Goal: Information Seeking & Learning: Find specific fact

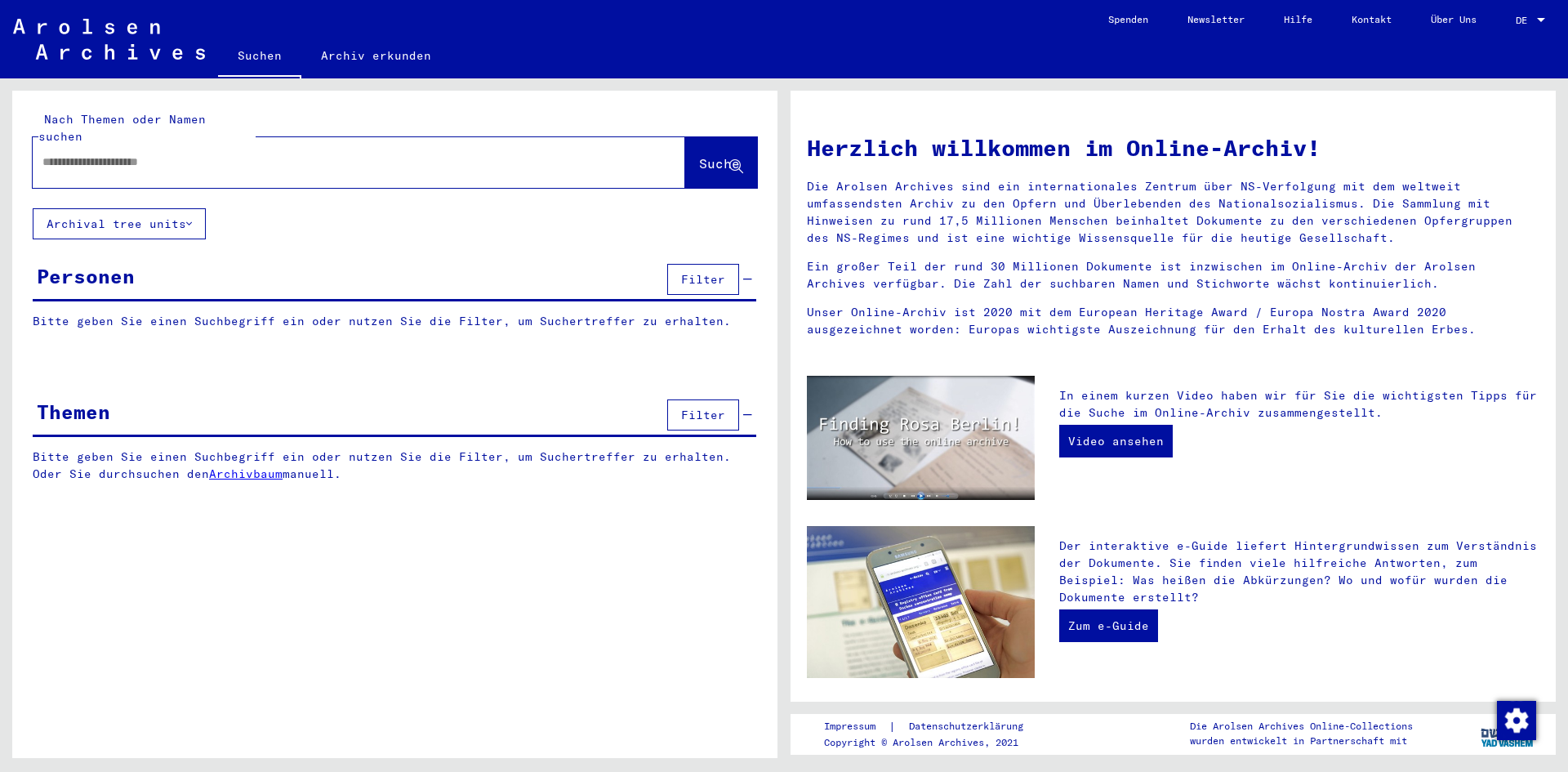
type input "********"
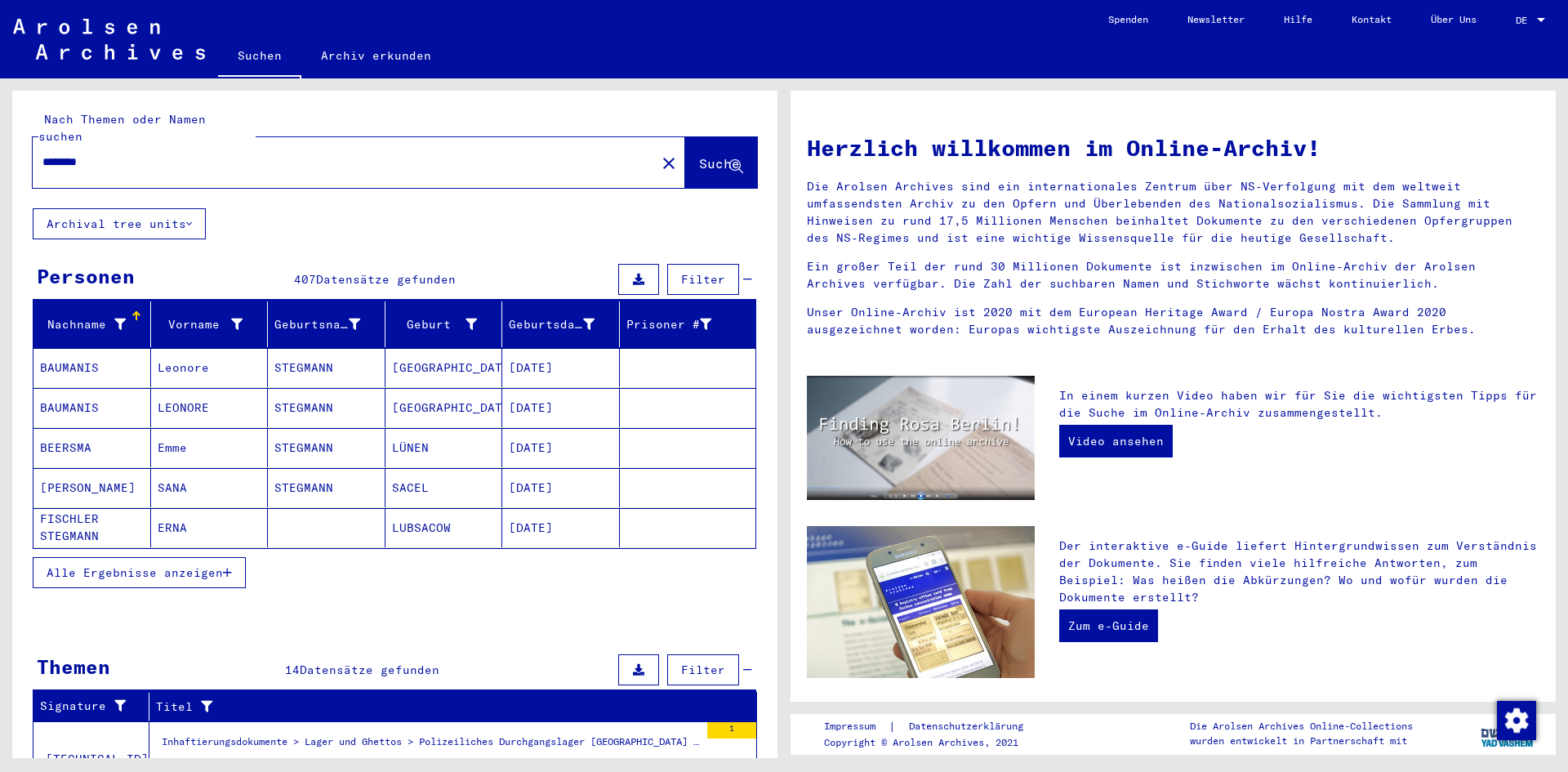
click at [204, 565] on span "Alle Ergebnisse anzeigen" at bounding box center [135, 572] width 176 height 15
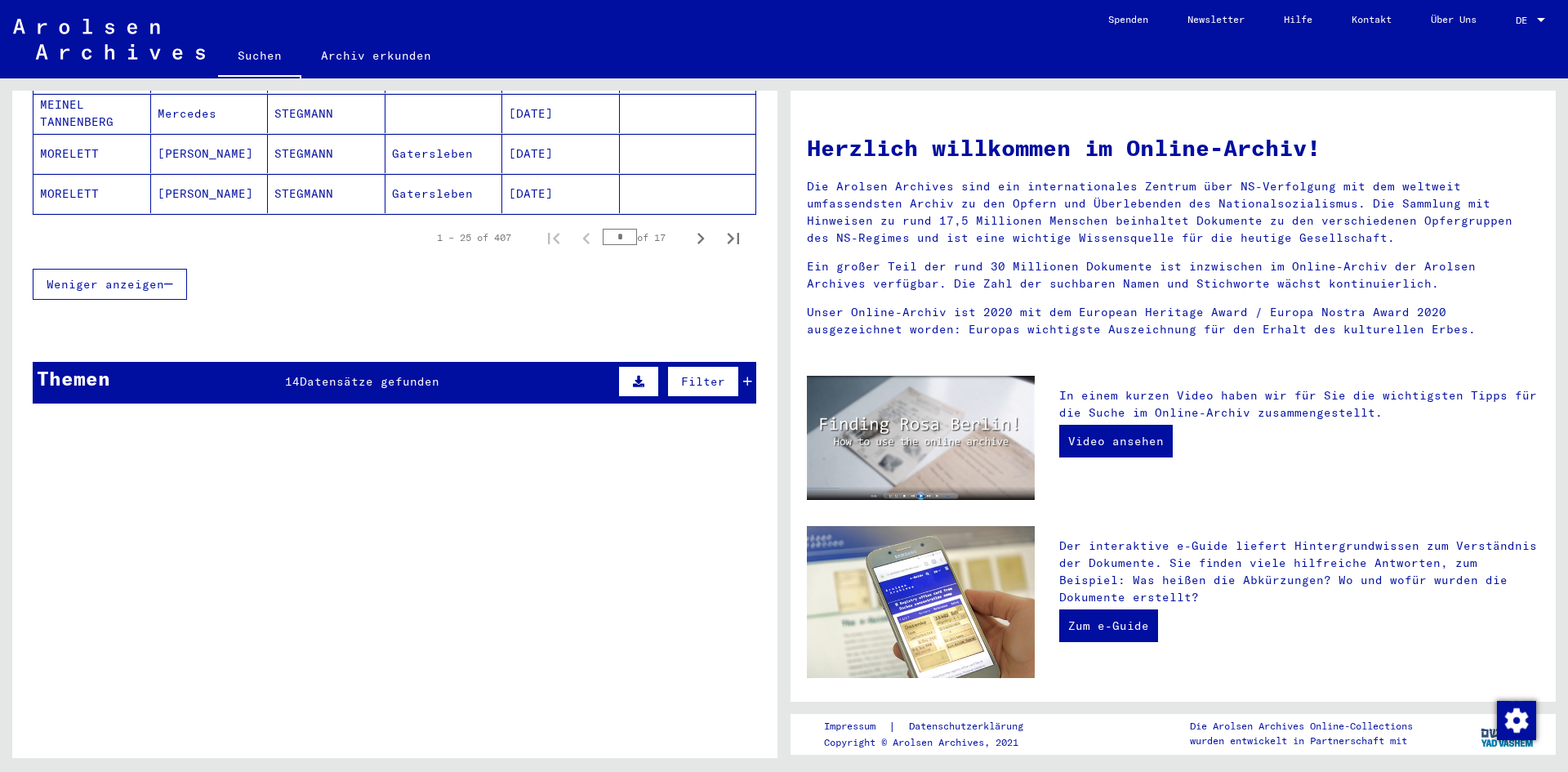
scroll to position [1143, 0]
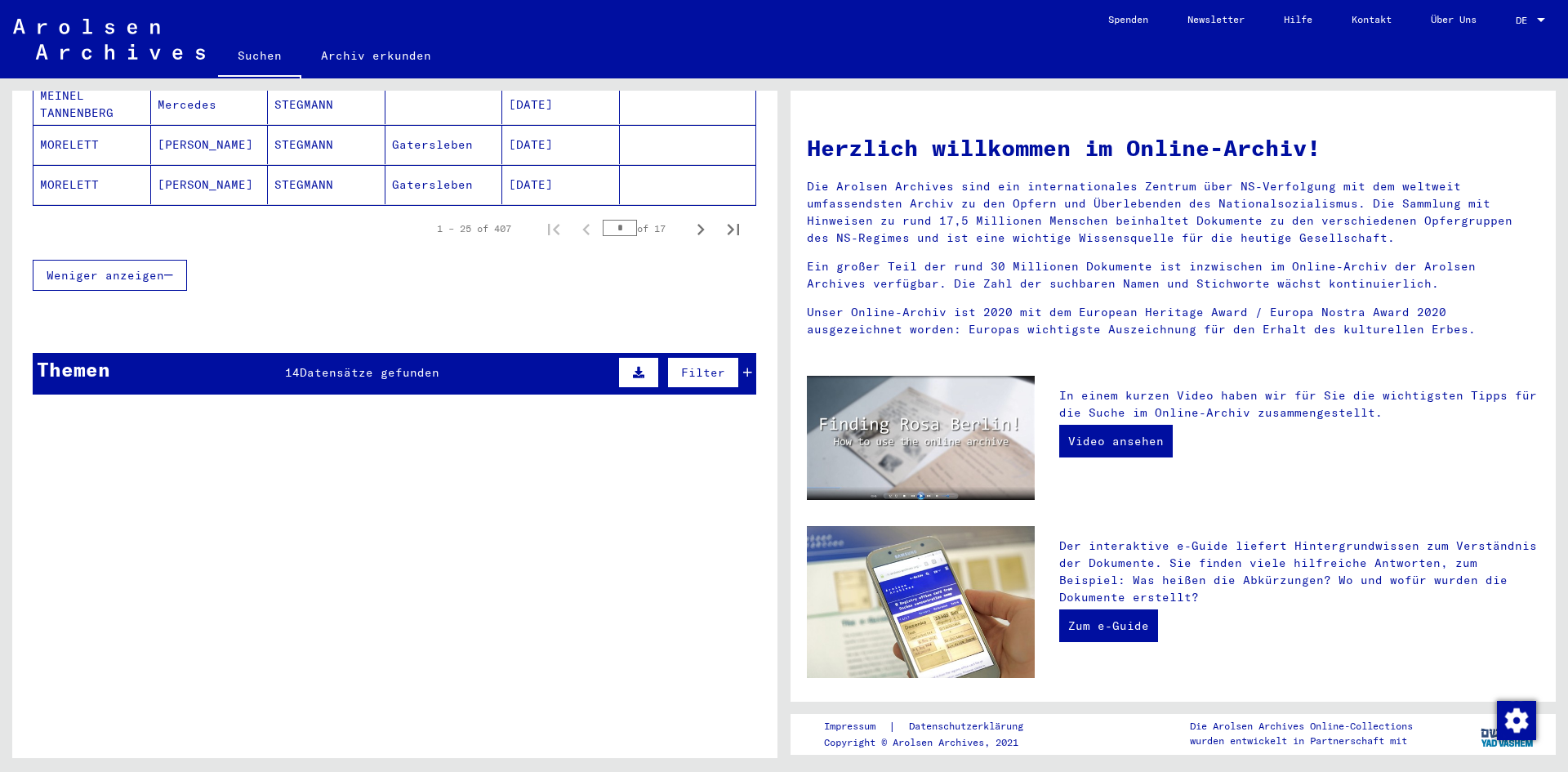
click at [329, 364] on div "14 Datensätze gefunden" at bounding box center [362, 373] width 155 height 17
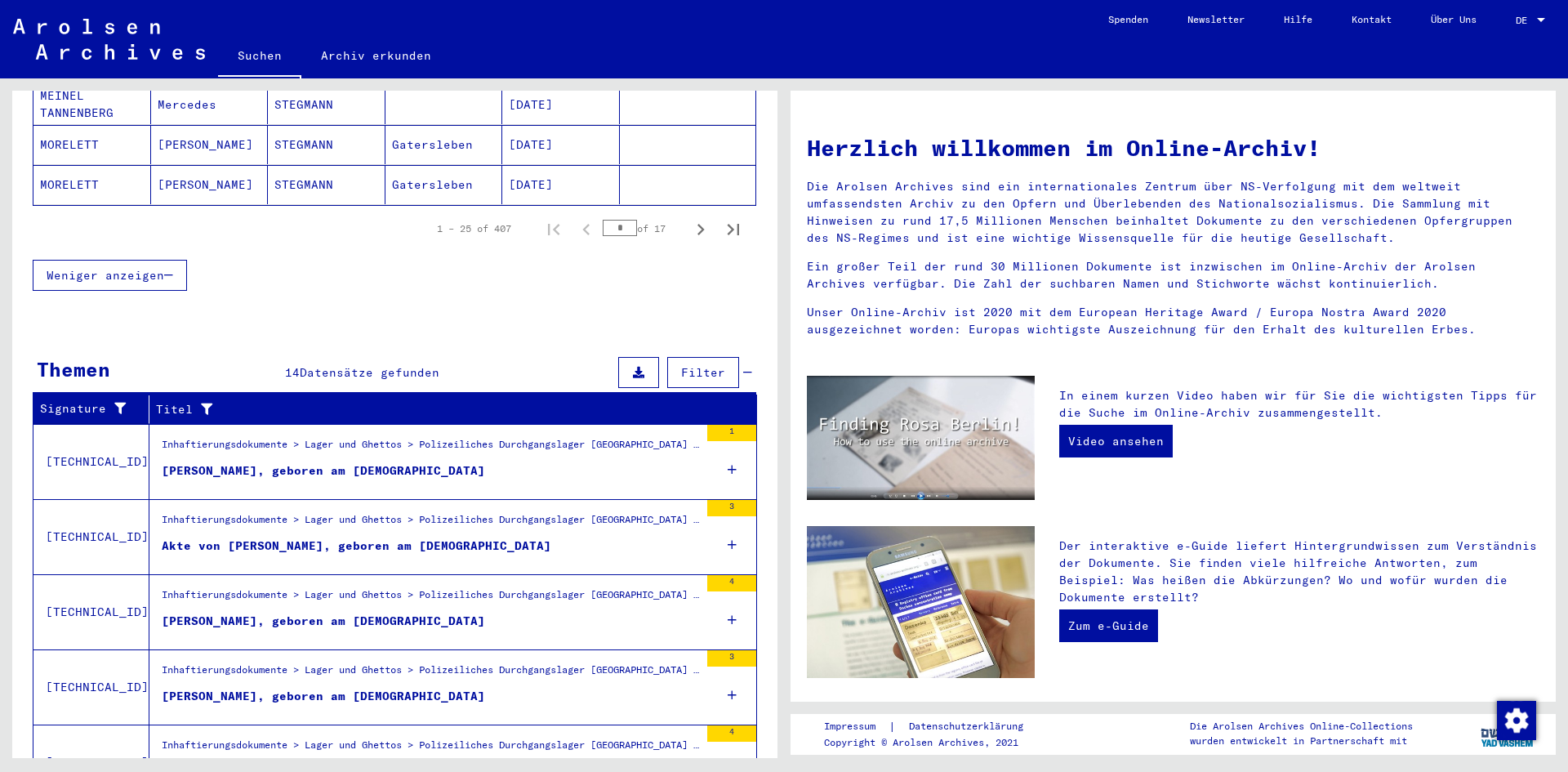
scroll to position [1217, 0]
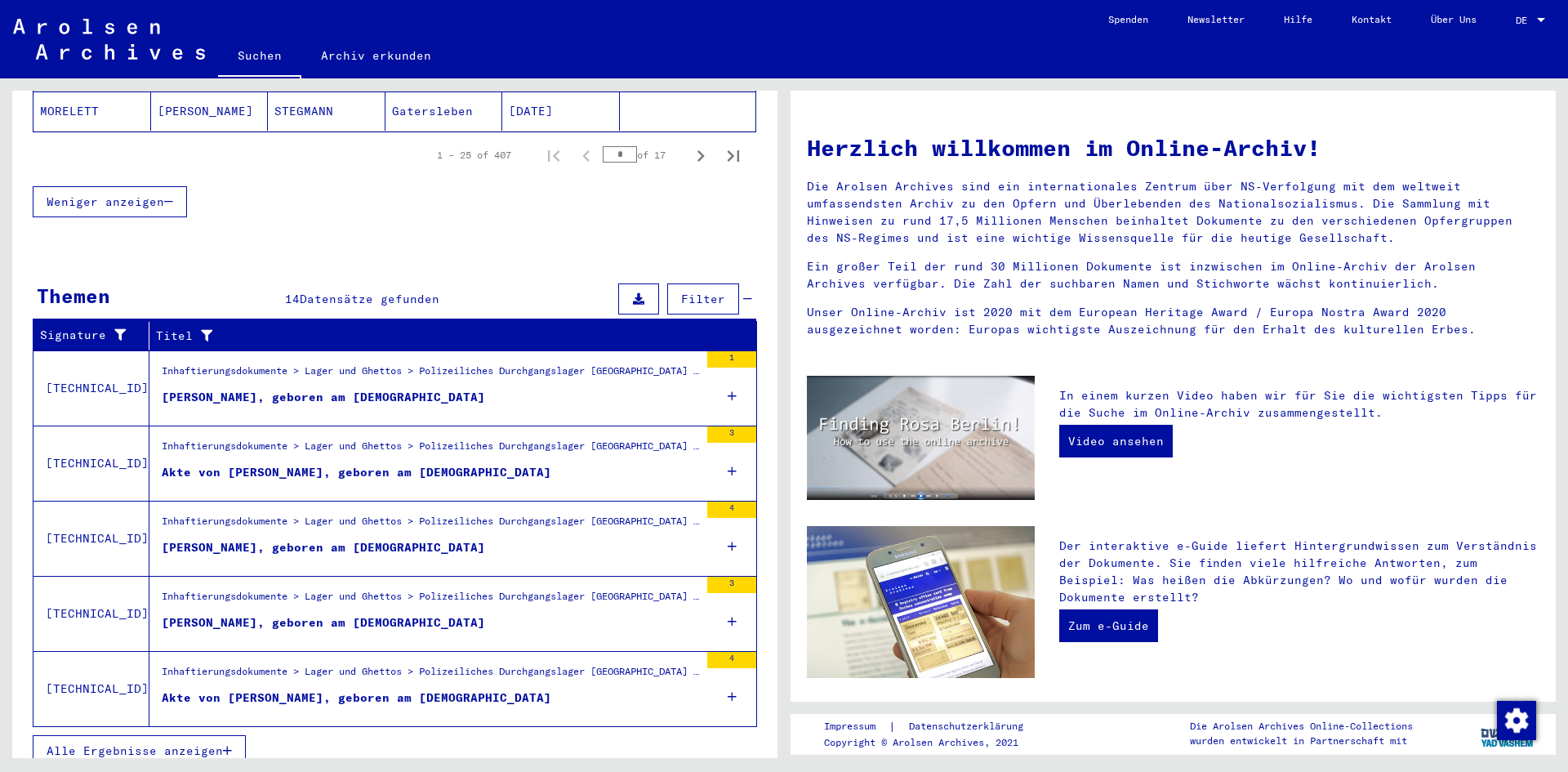
click at [204, 743] on span "Alle Ergebnisse anzeigen" at bounding box center [135, 750] width 176 height 15
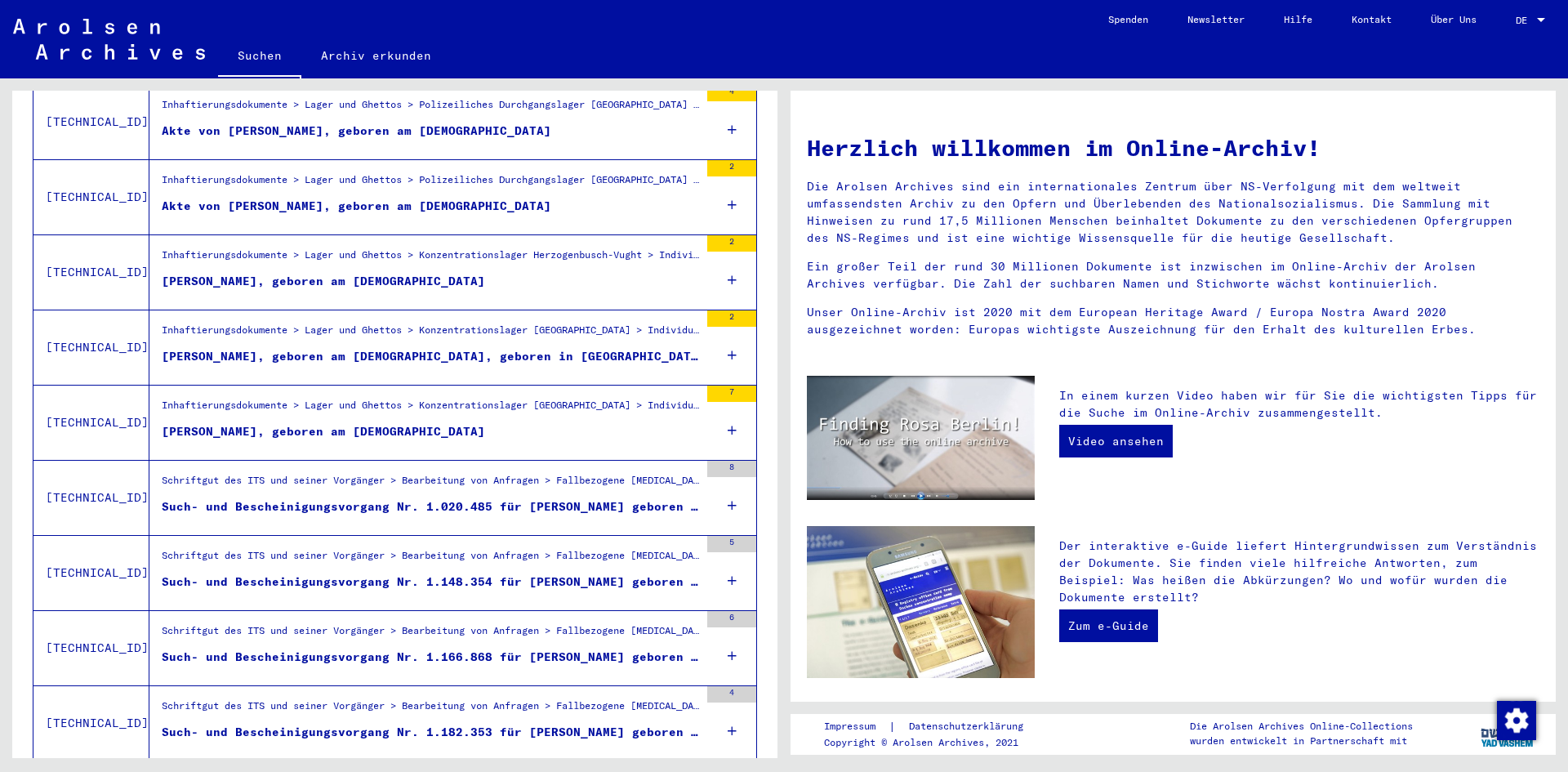
scroll to position [716, 0]
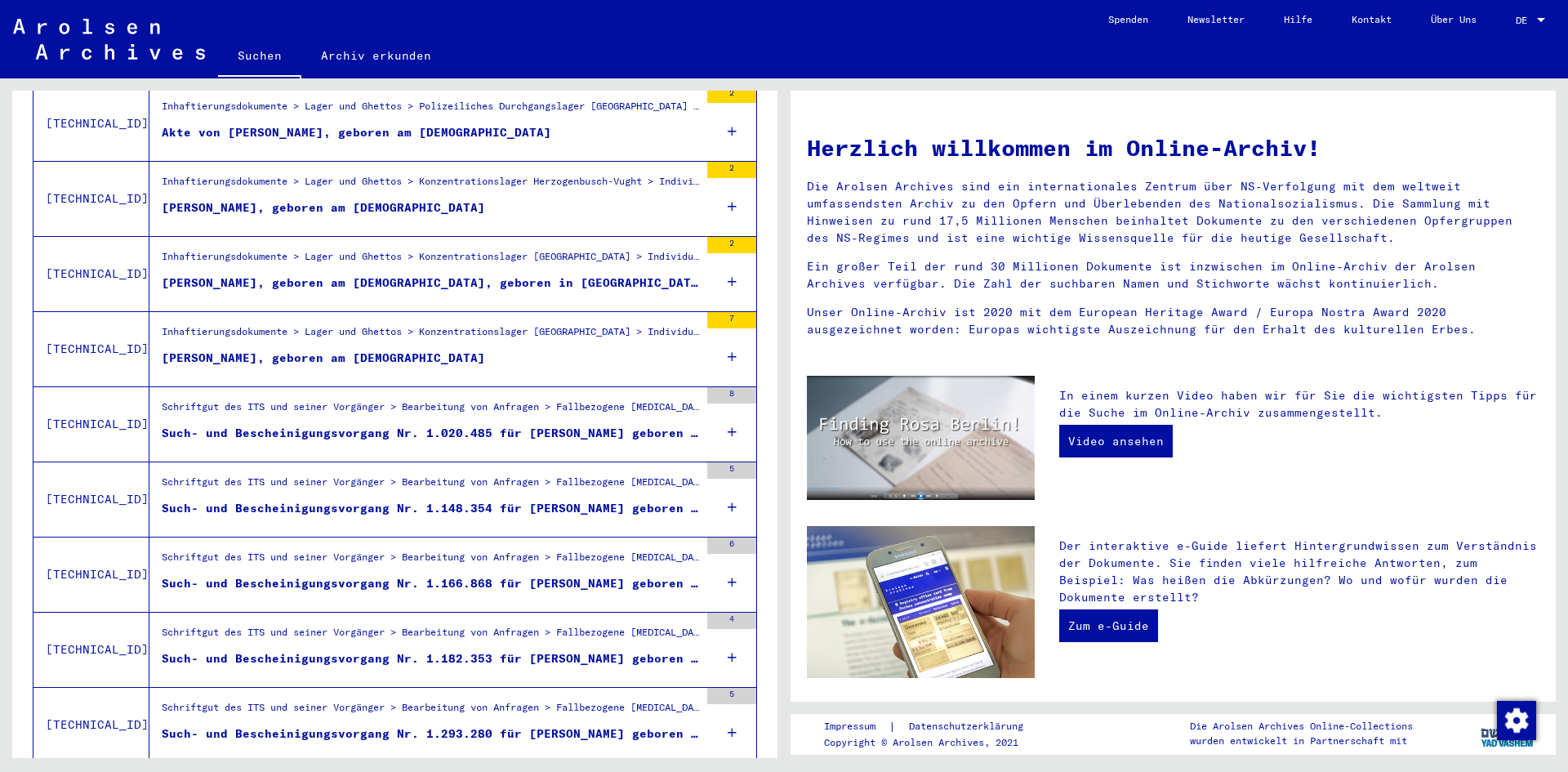
click at [719, 432] on mat-cell at bounding box center [689, 451] width 136 height 39
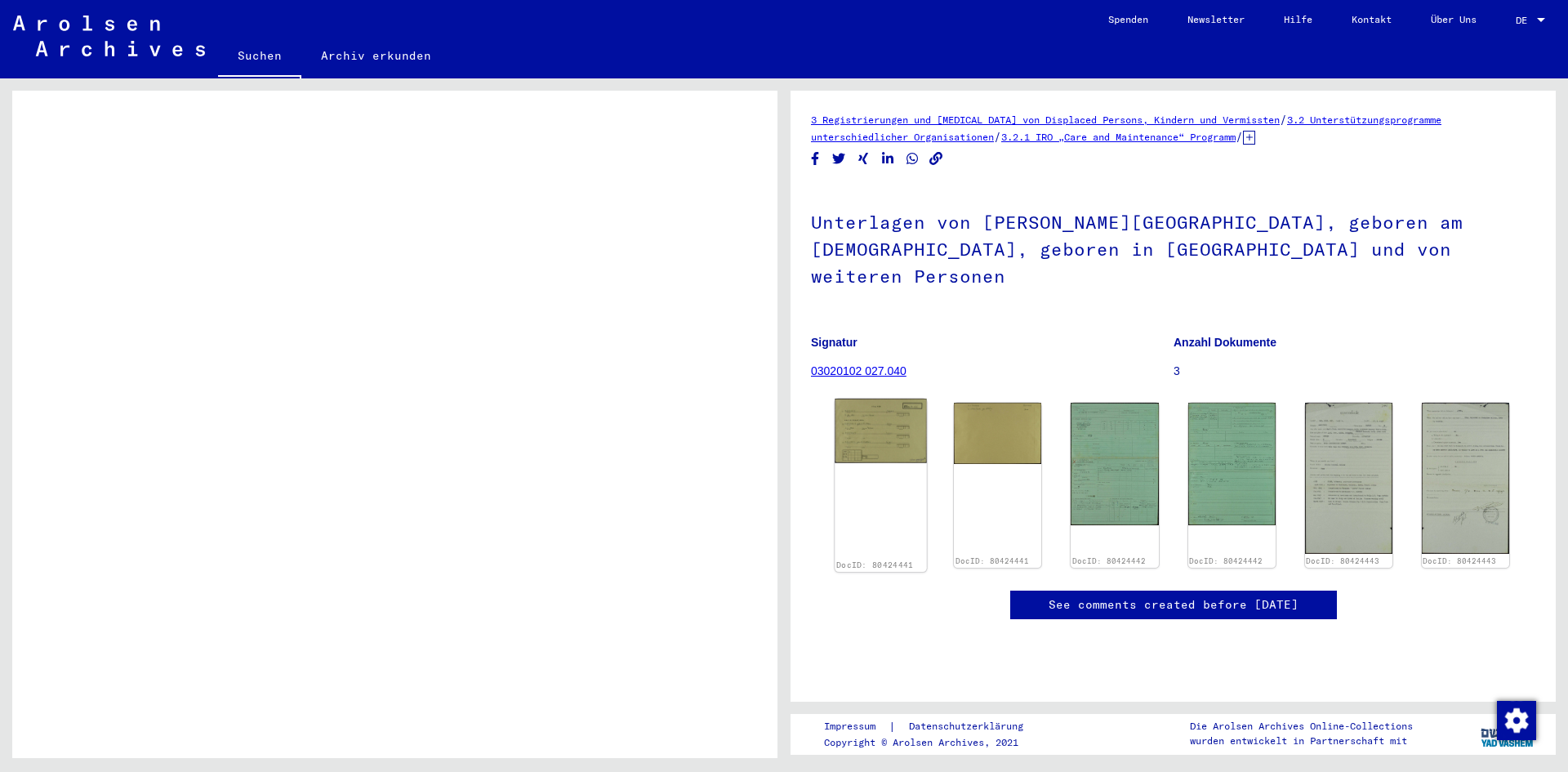
click at [890, 413] on img at bounding box center [880, 430] width 92 height 64
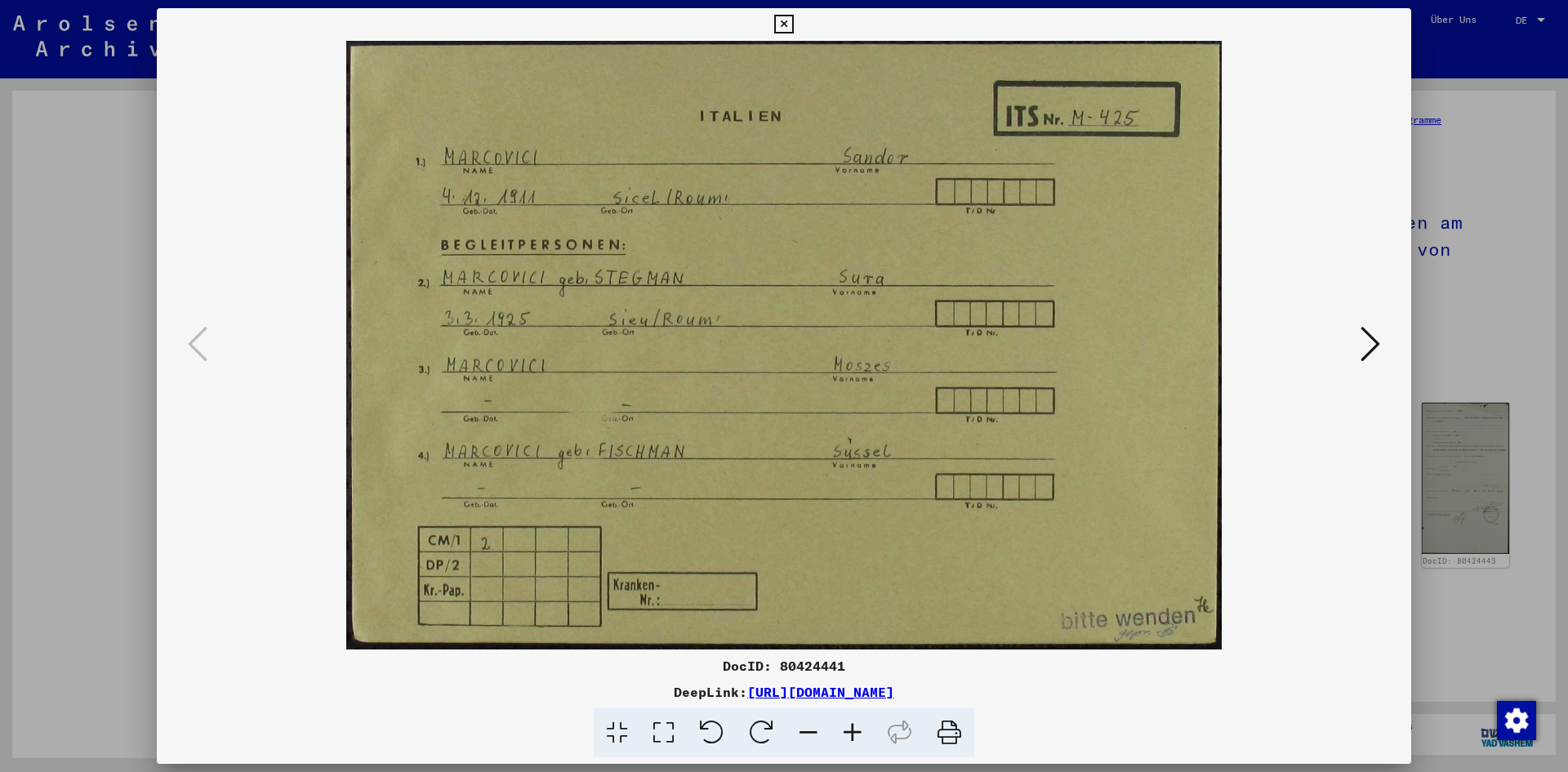
click at [1367, 339] on icon at bounding box center [1370, 343] width 20 height 39
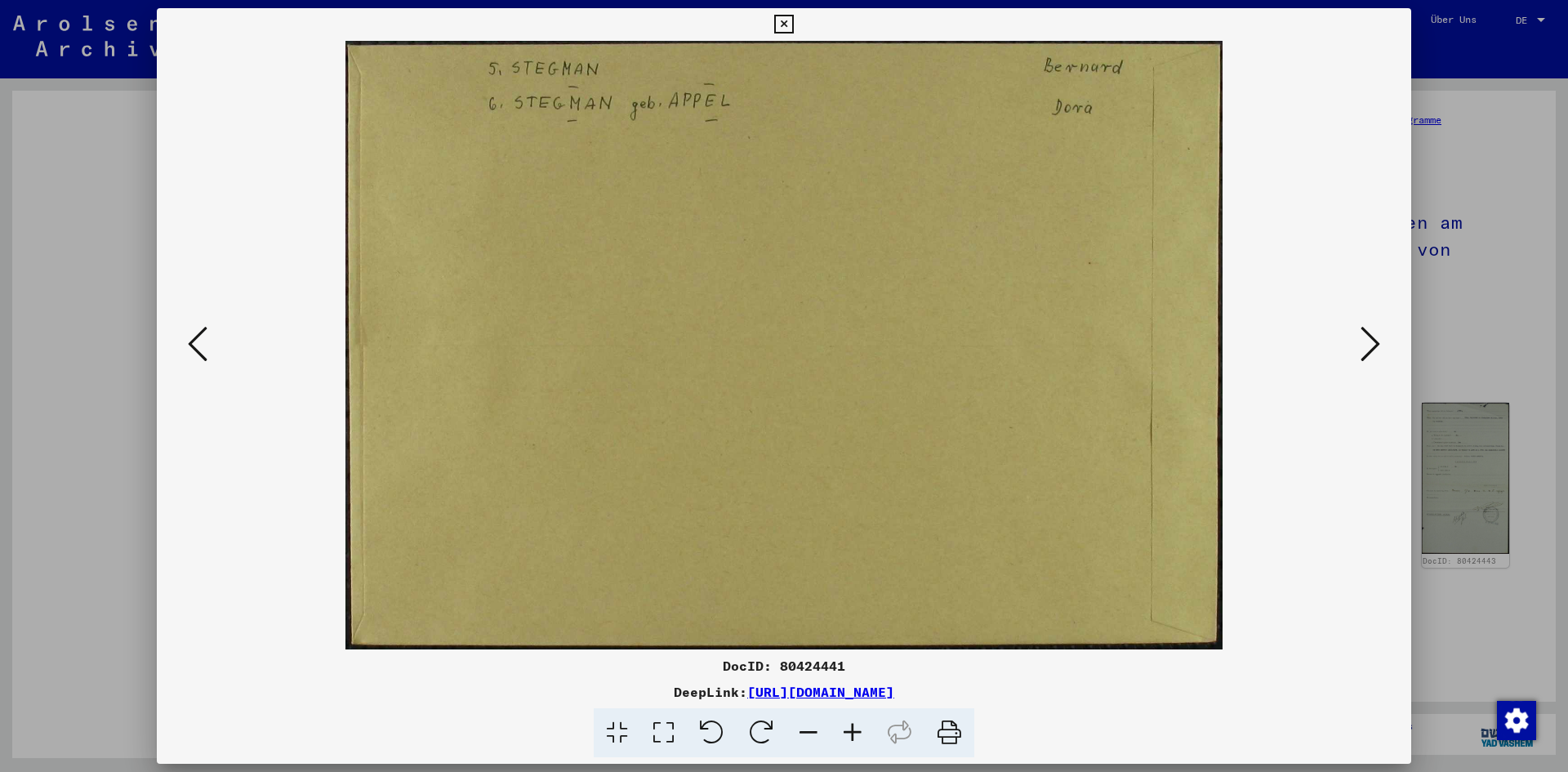
click at [1367, 339] on icon at bounding box center [1370, 343] width 20 height 39
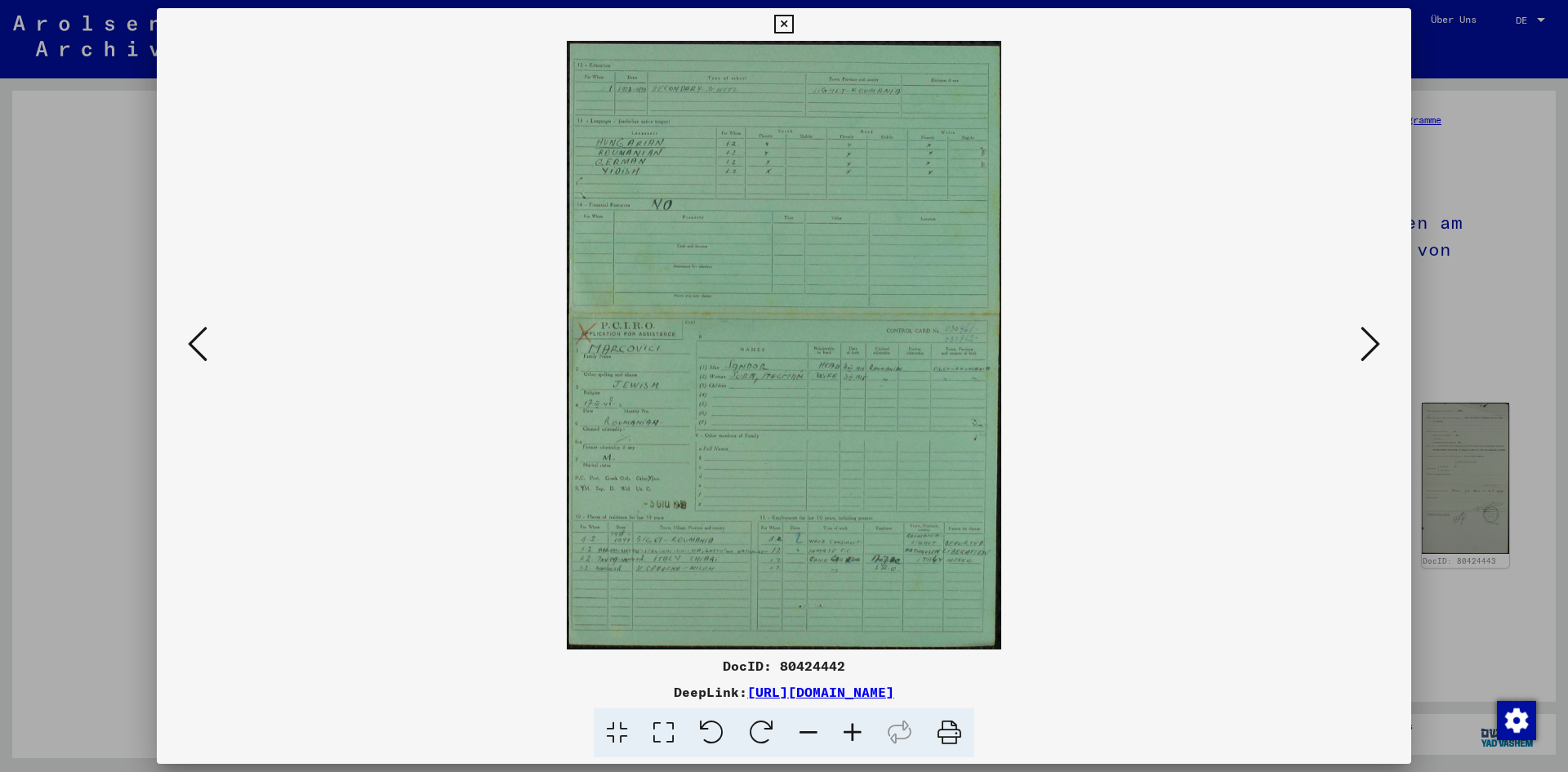
click at [199, 339] on icon at bounding box center [197, 343] width 20 height 39
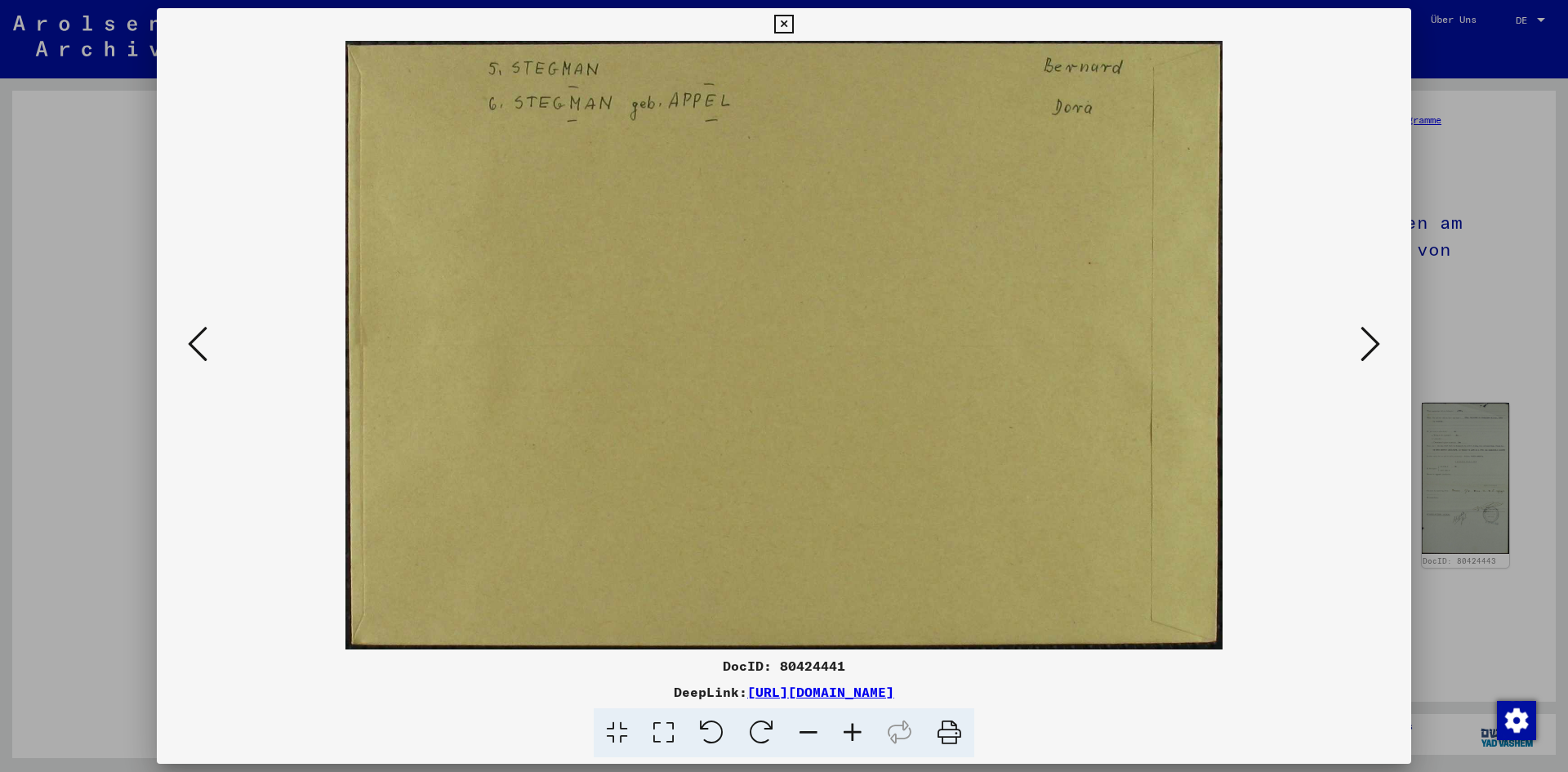
click at [1367, 340] on icon at bounding box center [1370, 343] width 20 height 39
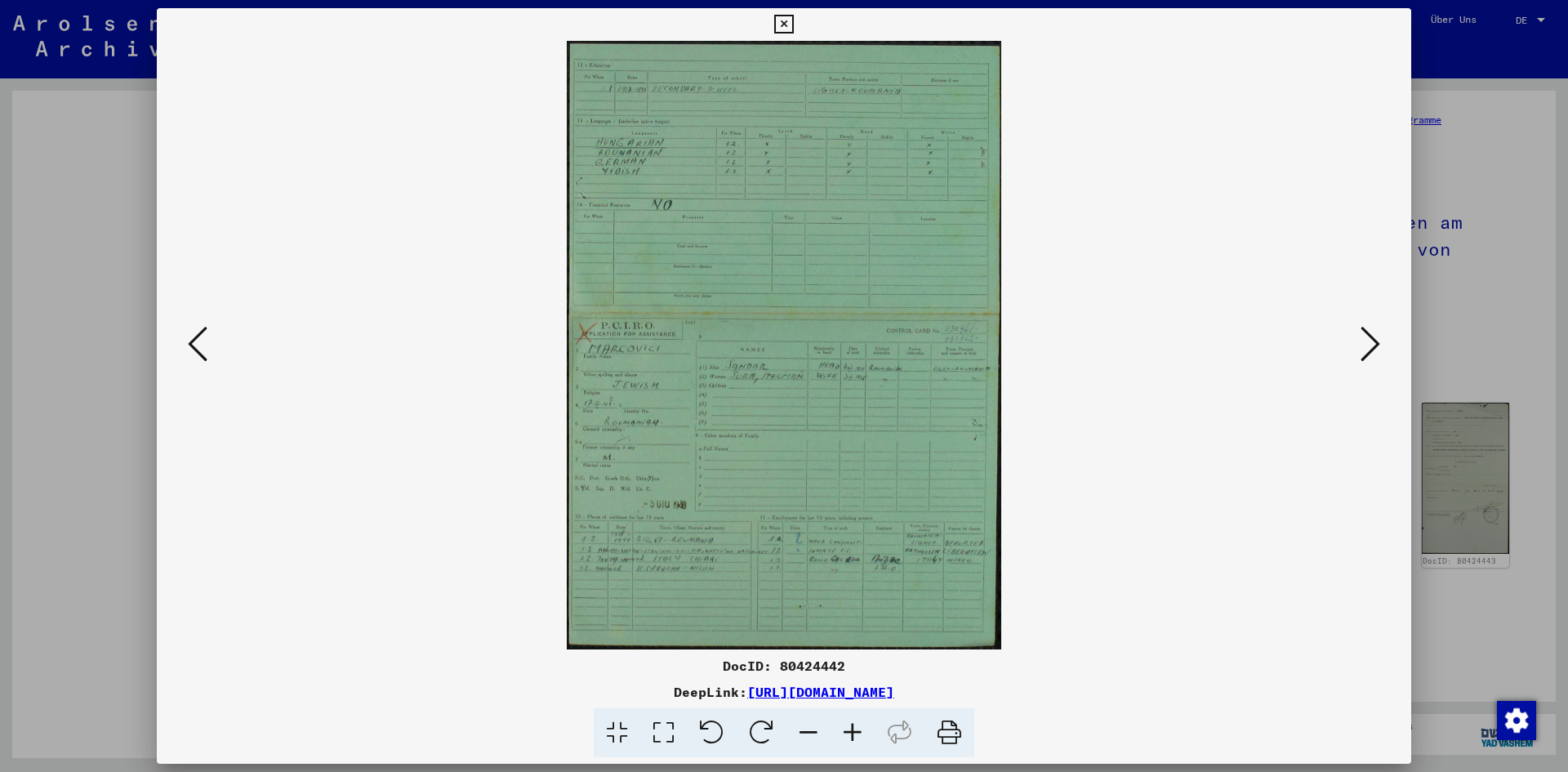
click at [1367, 340] on icon at bounding box center [1370, 343] width 20 height 39
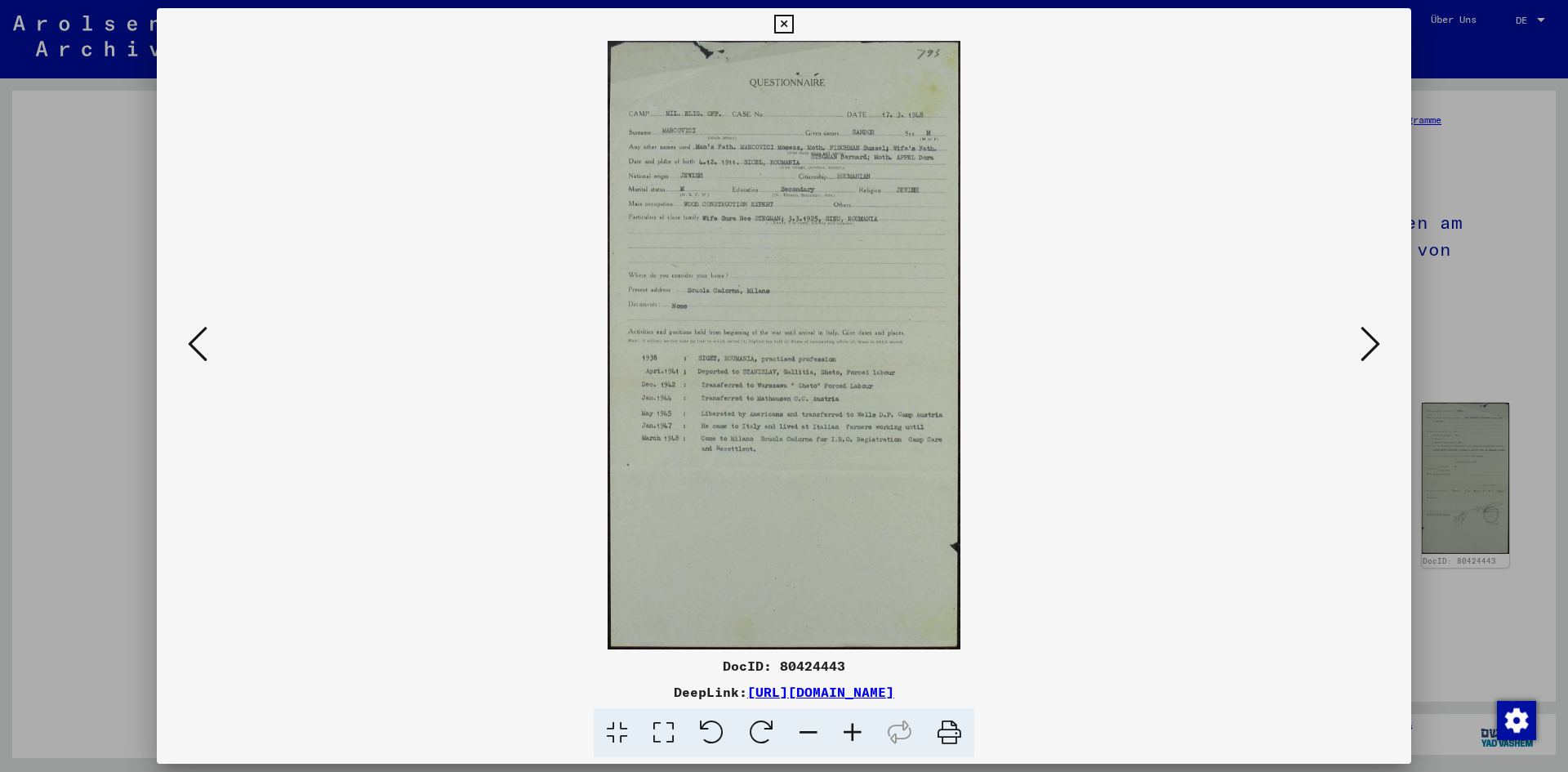
click at [1367, 340] on icon at bounding box center [1370, 343] width 20 height 39
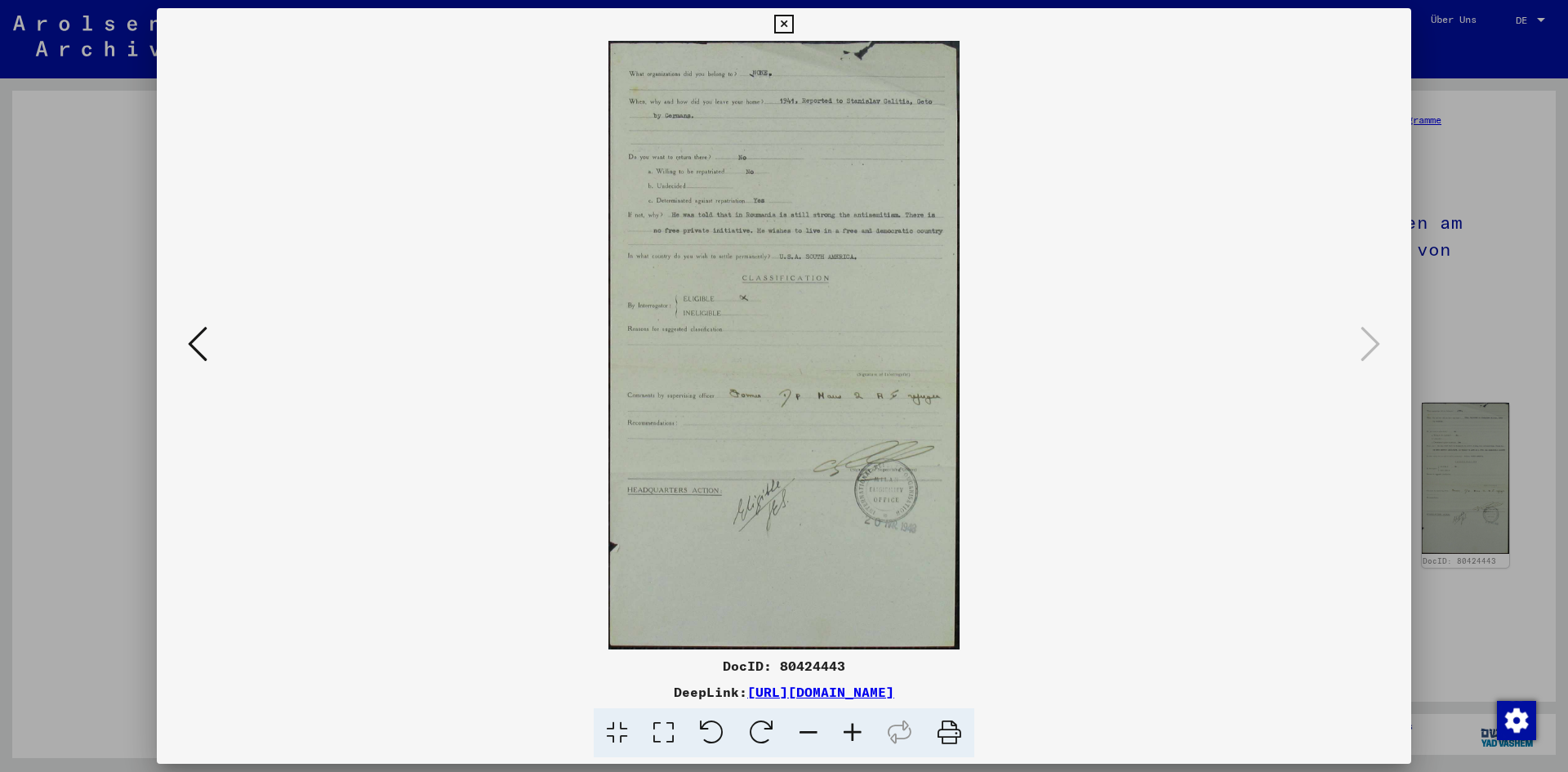
click at [782, 21] on icon at bounding box center [784, 24] width 19 height 20
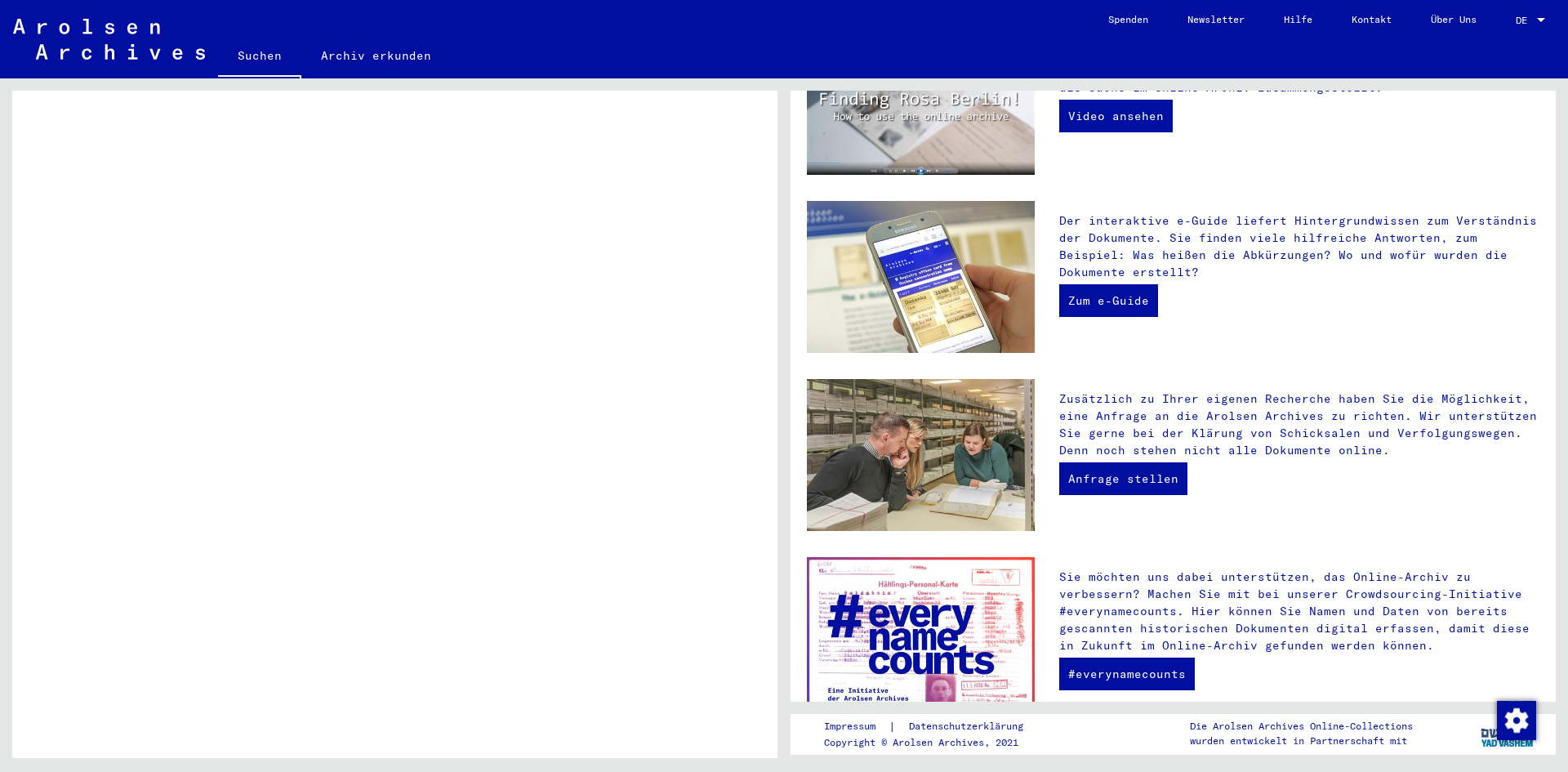
scroll to position [418, 0]
